Goal: Transaction & Acquisition: Purchase product/service

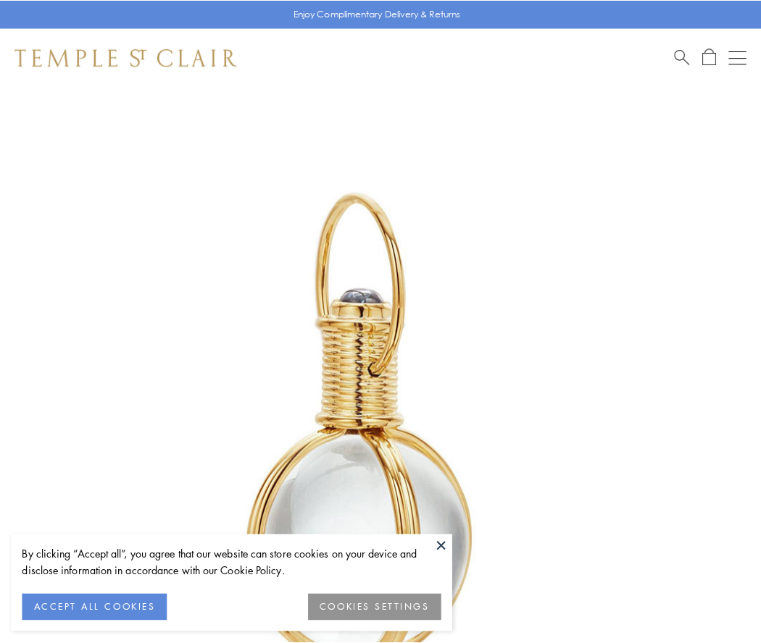
scroll to position [378, 0]
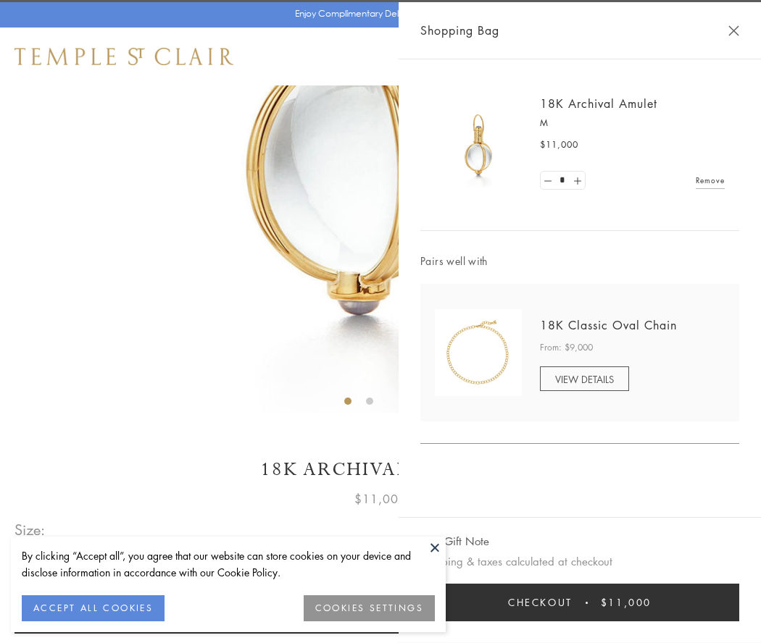
click at [580, 603] on button "Checkout $11,000" at bounding box center [579, 603] width 319 height 38
